Goal: Navigation & Orientation: Find specific page/section

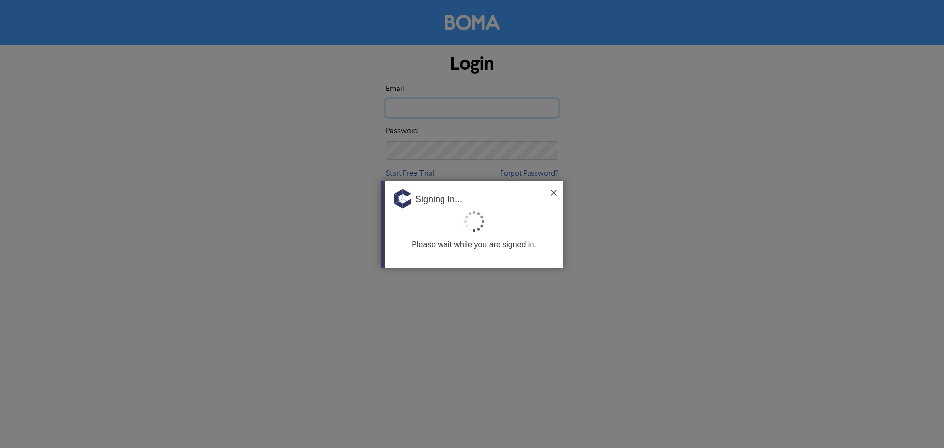
type input "[EMAIL_ADDRESS][DOMAIN_NAME]"
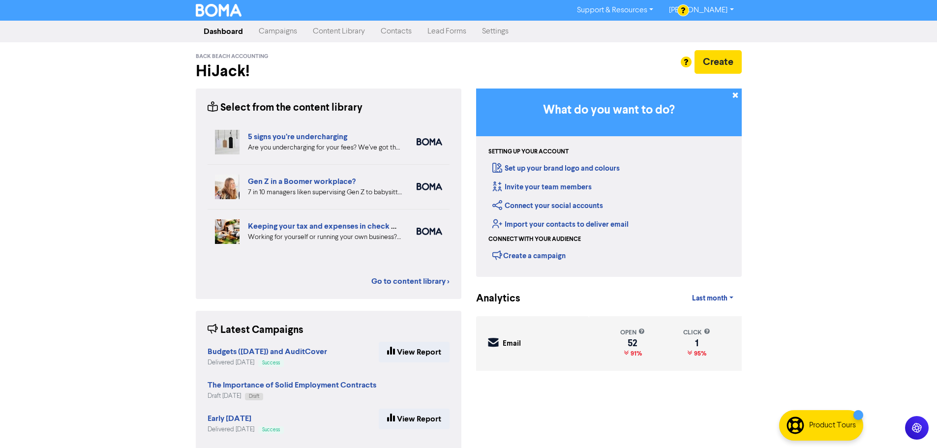
click at [268, 30] on link "Campaigns" at bounding box center [278, 32] width 54 height 20
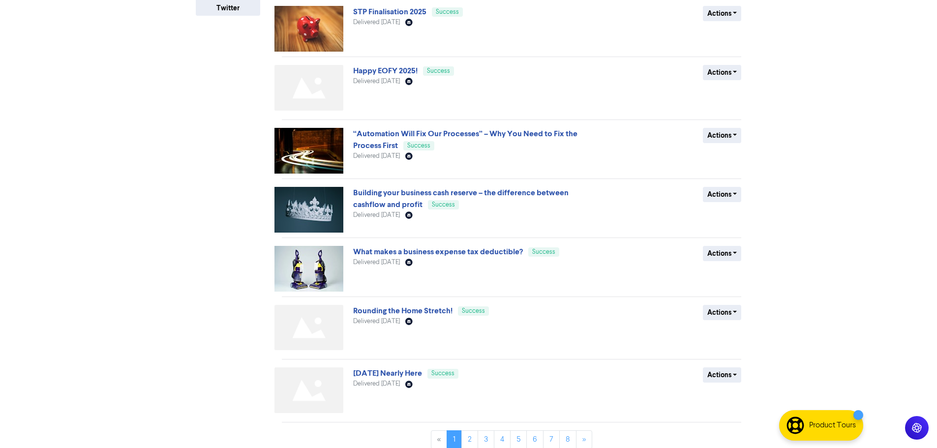
scroll to position [272, 0]
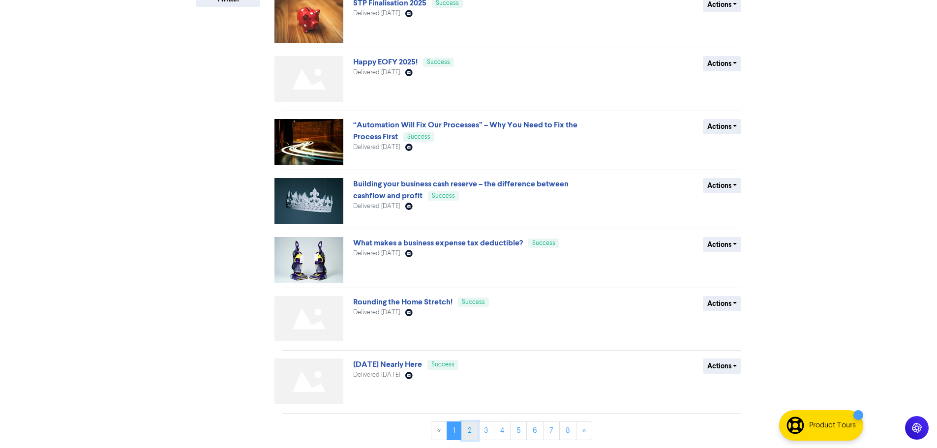
click at [466, 432] on link "2" at bounding box center [469, 430] width 17 height 19
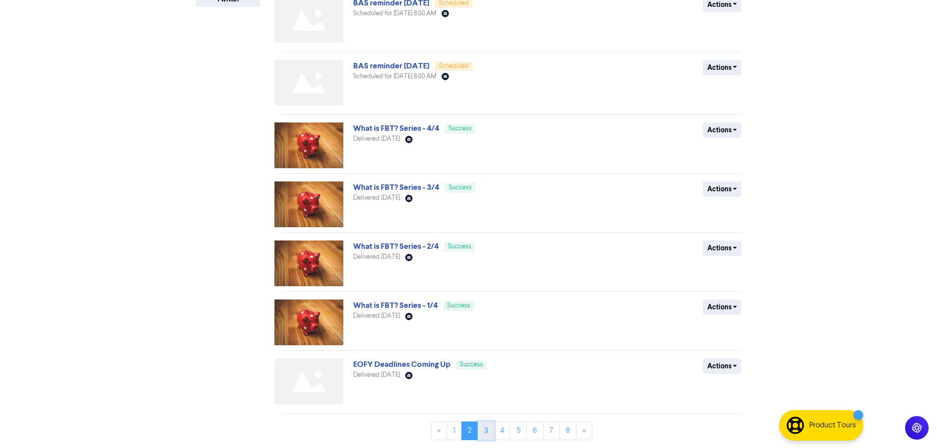
click at [487, 428] on link "3" at bounding box center [486, 430] width 17 height 19
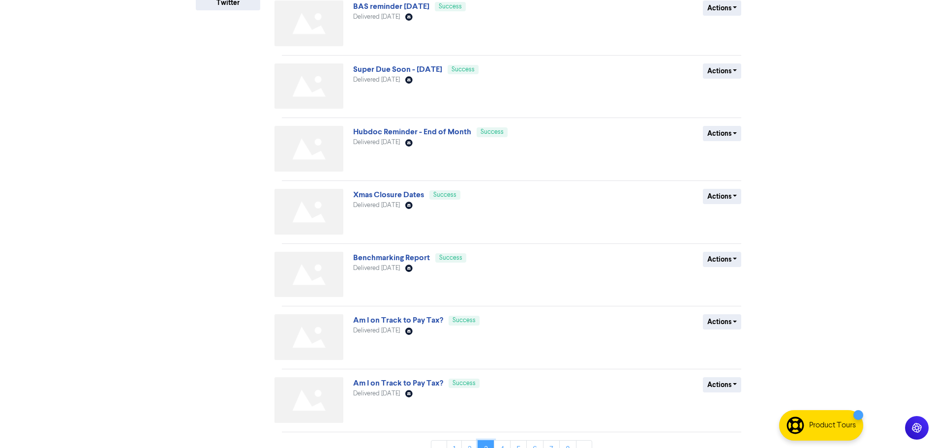
scroll to position [287, 0]
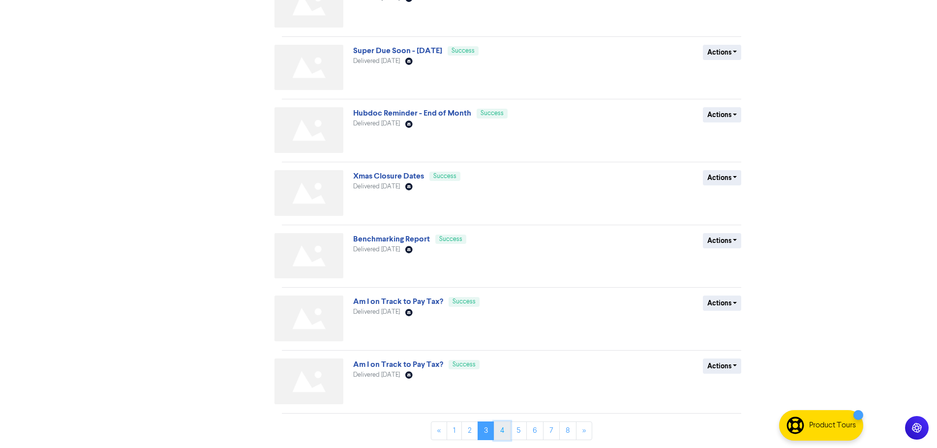
click at [505, 430] on link "4" at bounding box center [502, 430] width 17 height 19
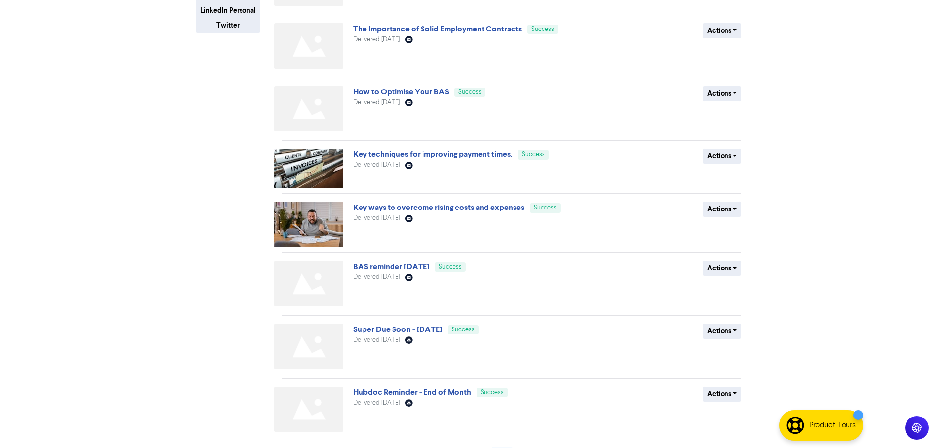
scroll to position [273, 0]
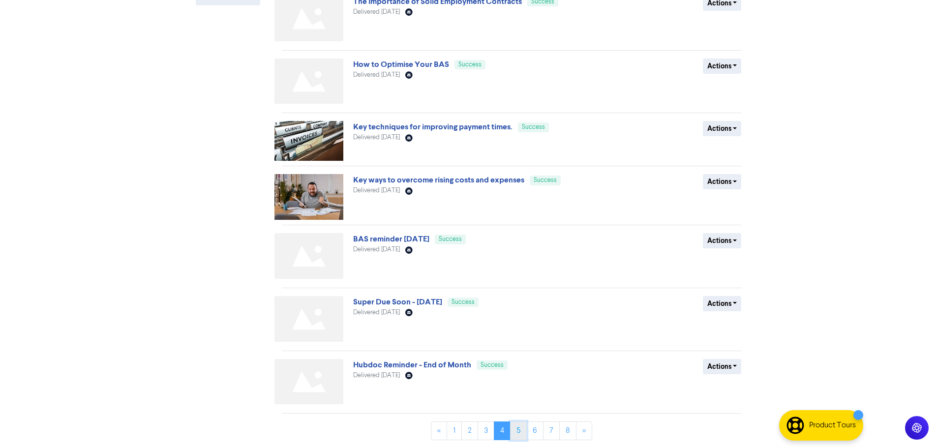
click at [518, 432] on link "5" at bounding box center [518, 430] width 17 height 19
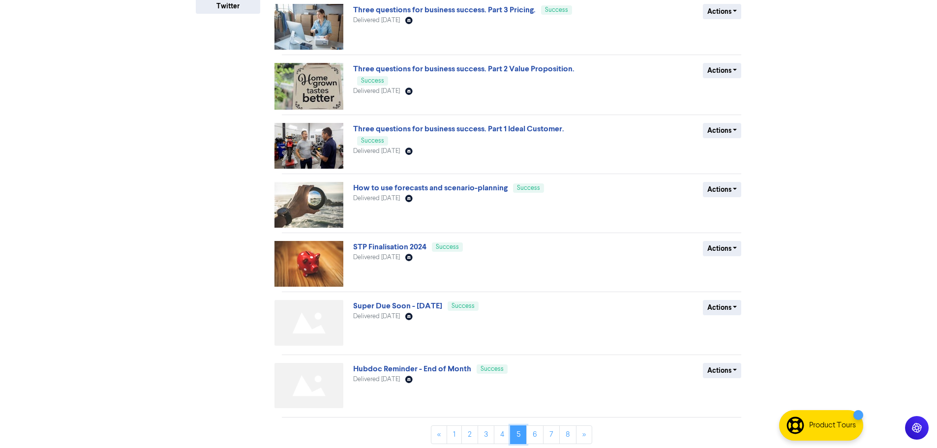
scroll to position [269, 0]
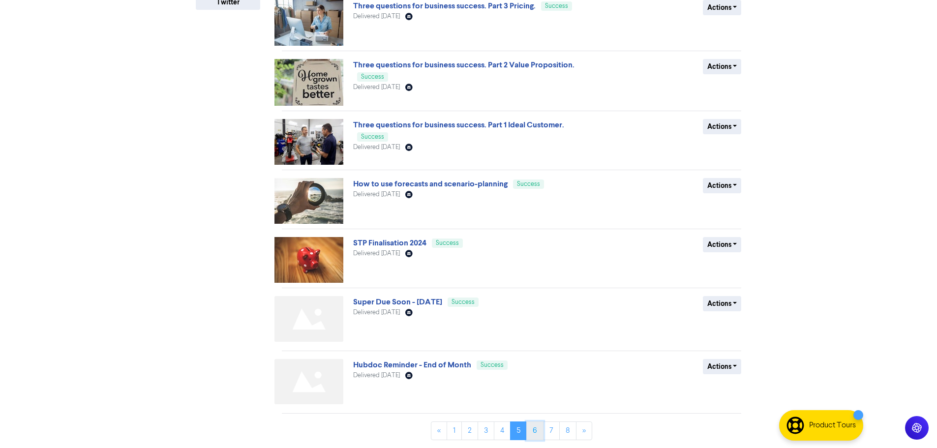
click at [535, 433] on link "6" at bounding box center [534, 430] width 17 height 19
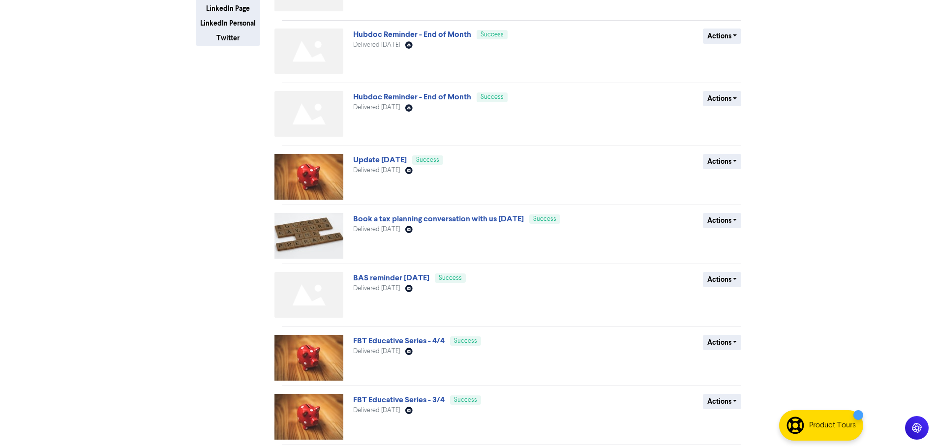
scroll to position [265, 0]
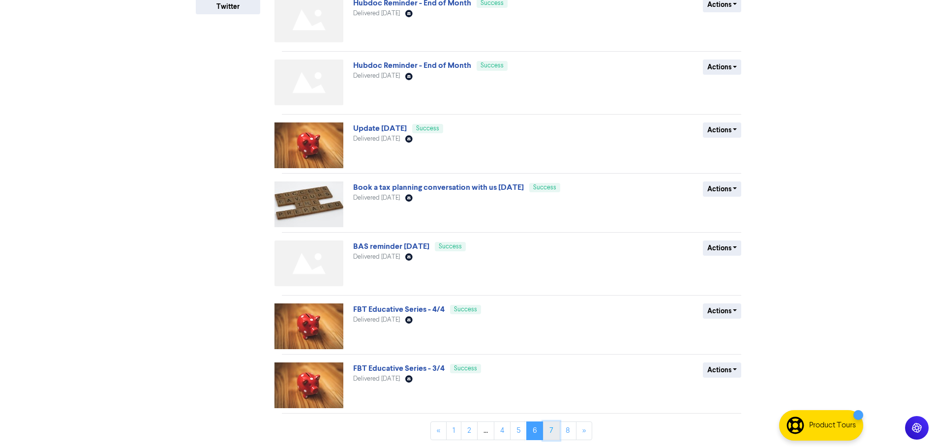
click at [550, 431] on link "7" at bounding box center [551, 430] width 17 height 19
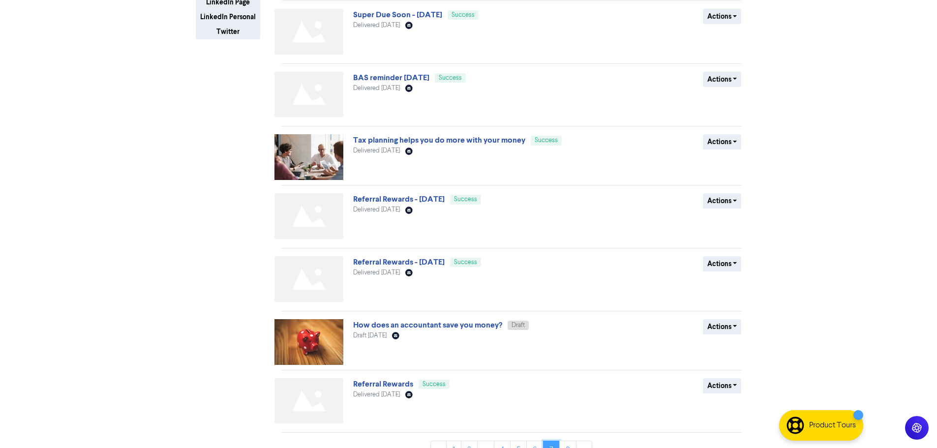
scroll to position [259, 0]
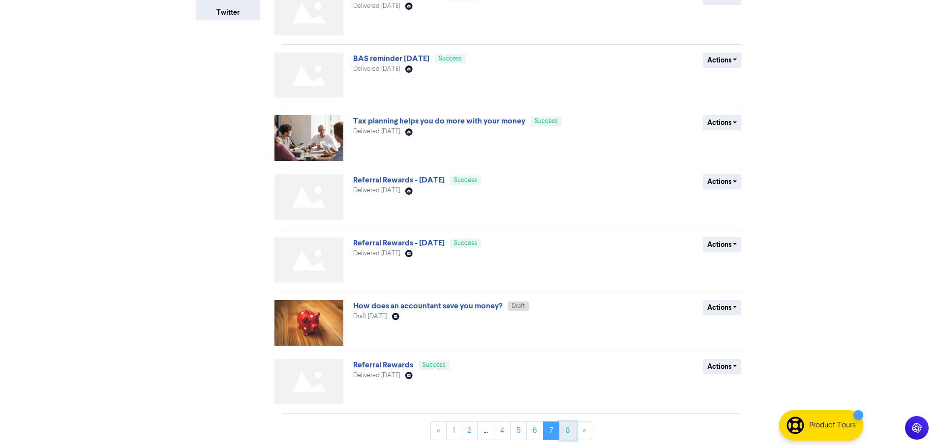
click at [569, 428] on link "8" at bounding box center [567, 430] width 17 height 19
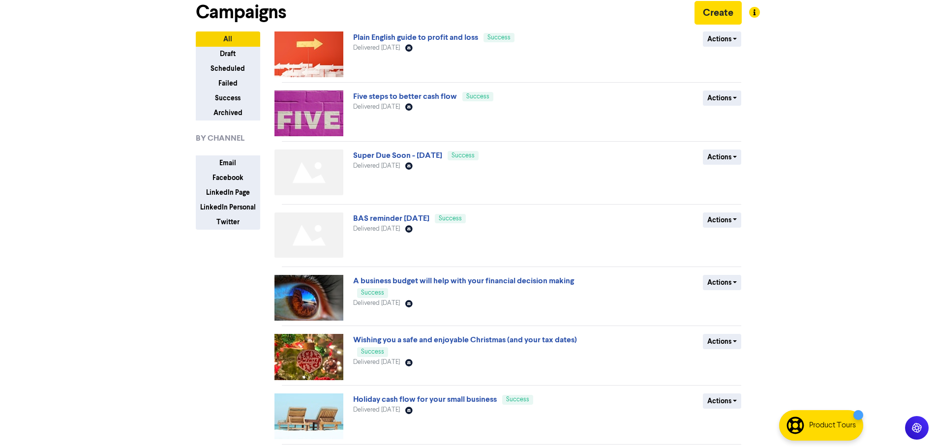
scroll to position [80, 0]
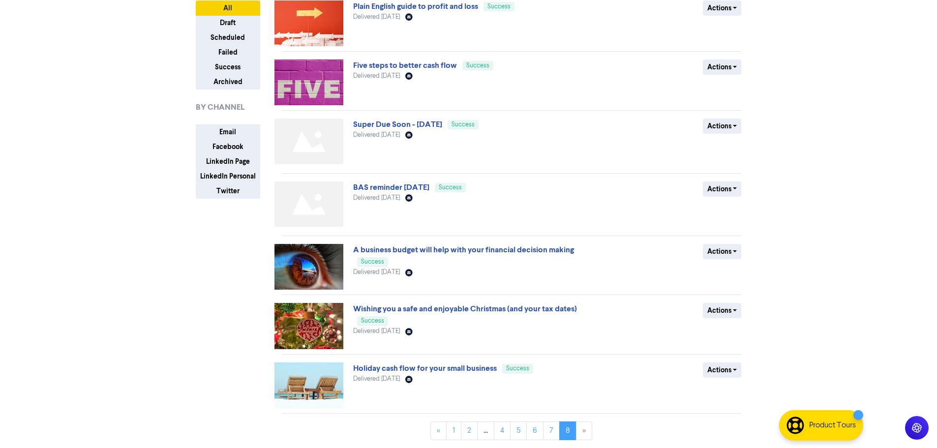
click at [586, 432] on li "»" at bounding box center [584, 430] width 16 height 19
click at [583, 430] on li "»" at bounding box center [584, 430] width 16 height 19
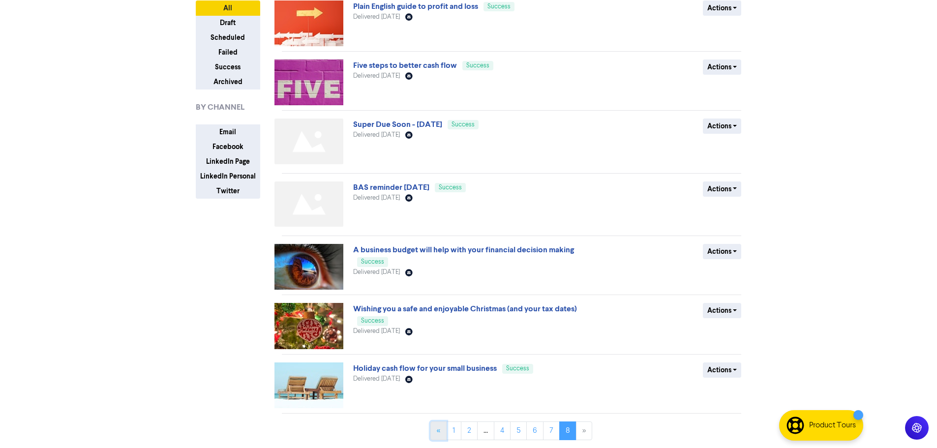
click at [437, 432] on link "«" at bounding box center [438, 430] width 16 height 19
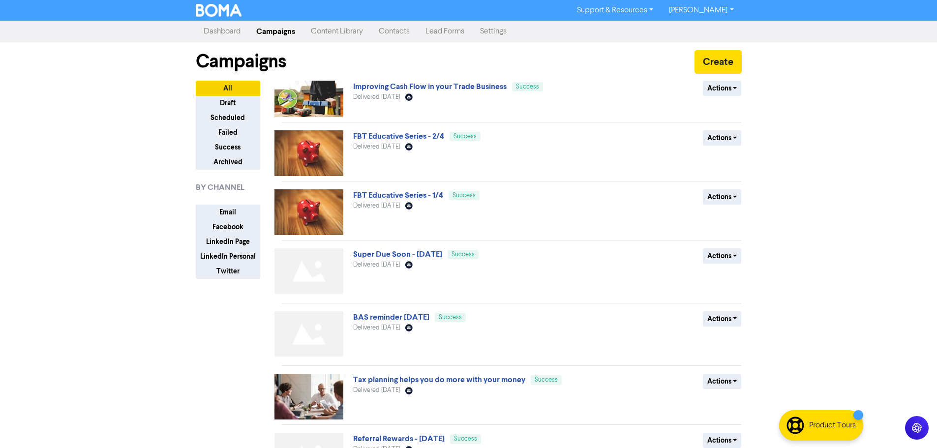
scroll to position [259, 0]
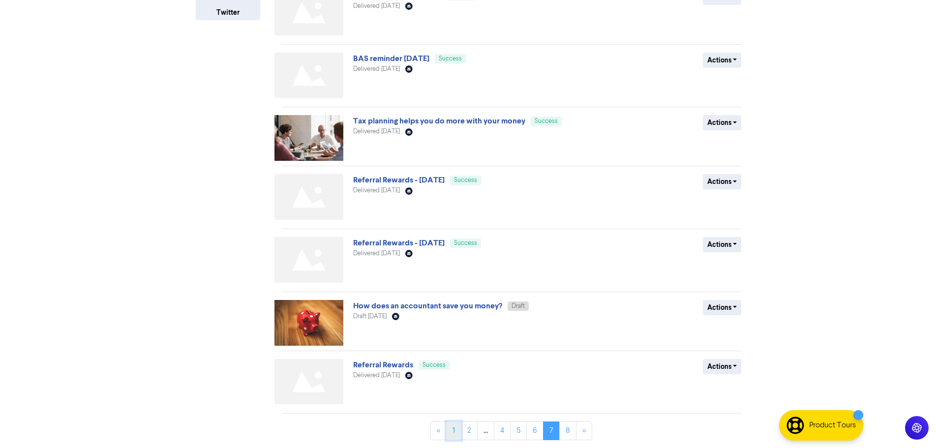
click at [455, 431] on link "1" at bounding box center [453, 430] width 15 height 19
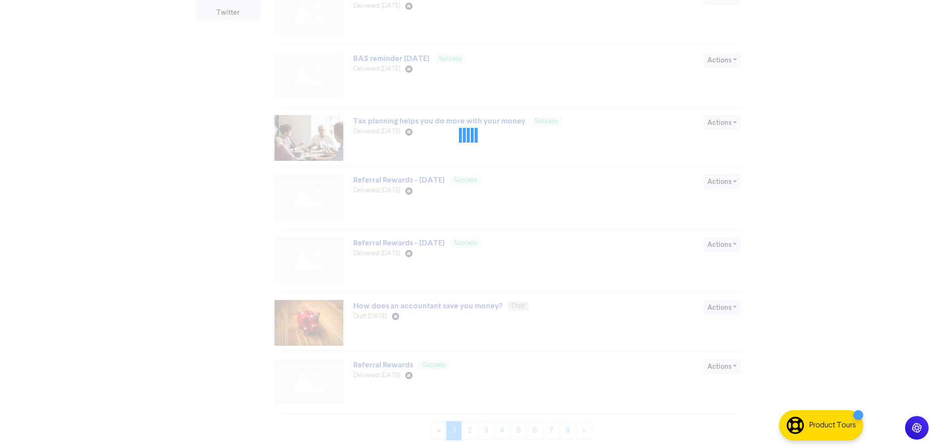
scroll to position [0, 0]
